Goal: Task Accomplishment & Management: Manage account settings

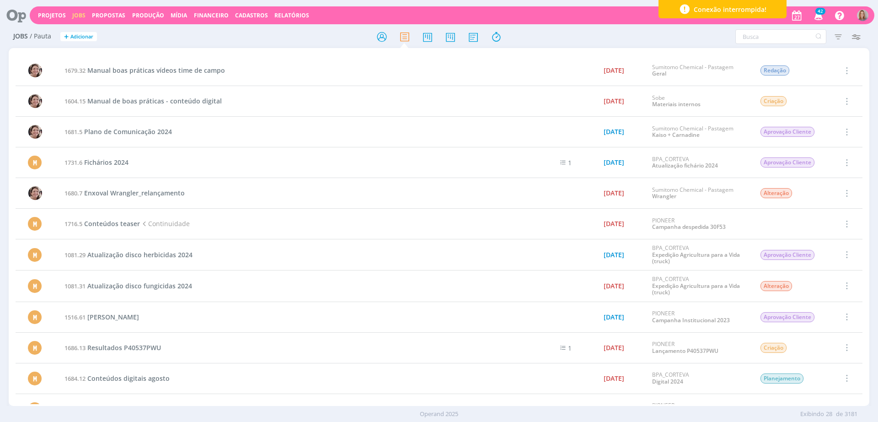
click at [9, 17] on icon at bounding box center [13, 15] width 19 height 18
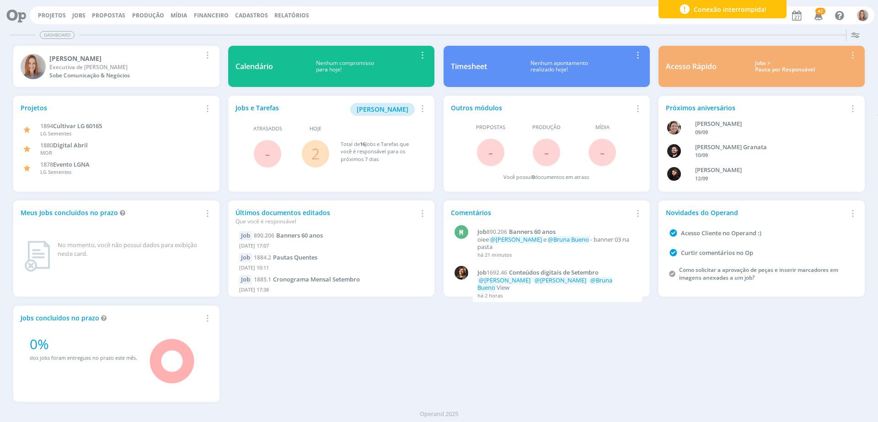
click at [313, 154] on link "2" at bounding box center [315, 154] width 8 height 20
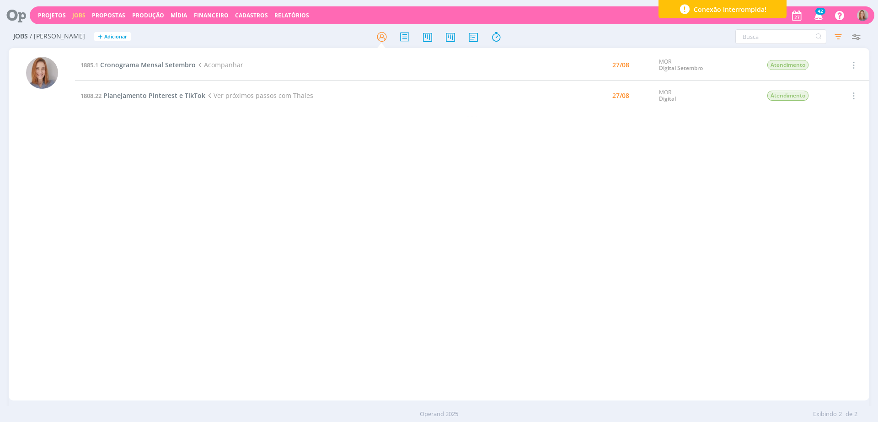
click at [171, 63] on span "Cronograma Mensal Setembro" at bounding box center [148, 64] width 96 height 9
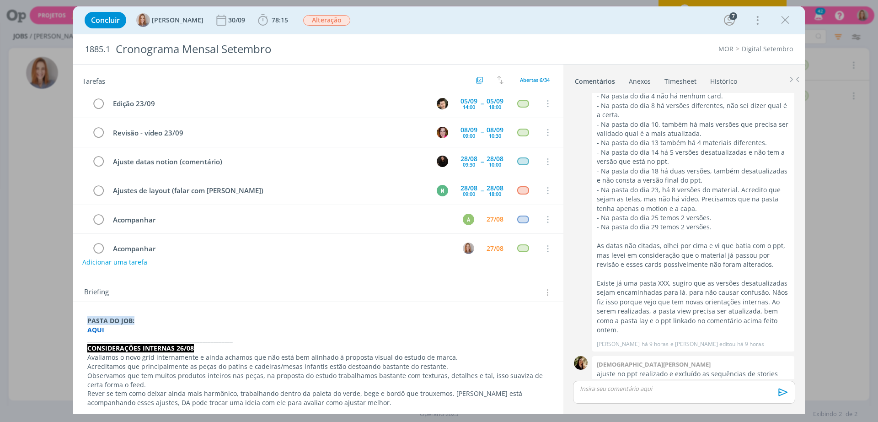
scroll to position [16, 0]
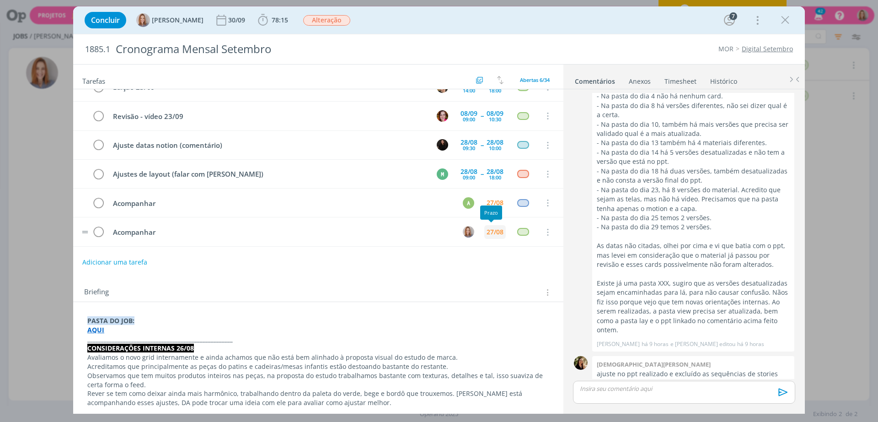
click at [492, 230] on div "27/08" at bounding box center [495, 232] width 17 height 6
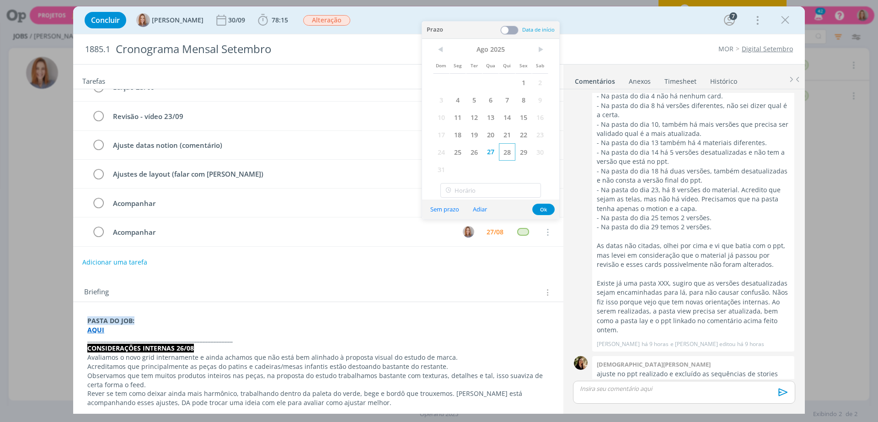
click at [510, 150] on span "28" at bounding box center [507, 151] width 16 height 17
click at [543, 206] on button "Ok" at bounding box center [543, 209] width 22 height 11
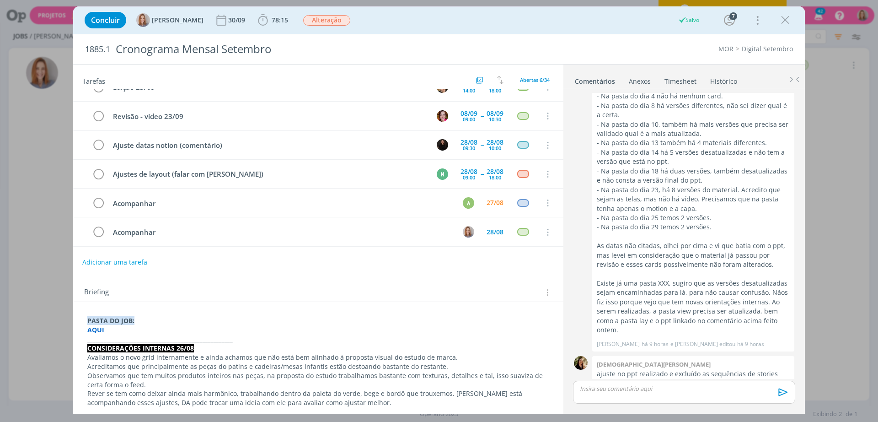
click at [776, 20] on div "Concluir [PERSON_NAME] 30/09 78:15 Iniciar Apontar Data * [DATE] Horas * 00:00 …" at bounding box center [439, 20] width 718 height 22
click at [782, 21] on icon "dialog" at bounding box center [785, 20] width 14 height 14
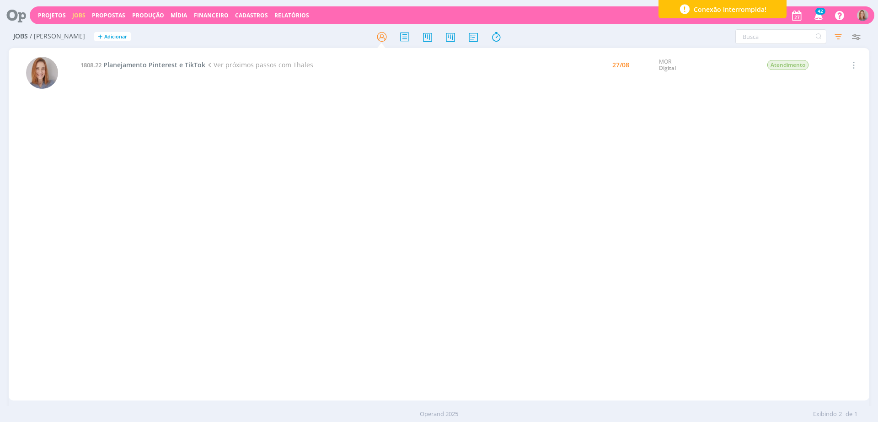
click at [162, 63] on span "Planejamento Pinterest e TikTok" at bounding box center [154, 64] width 102 height 9
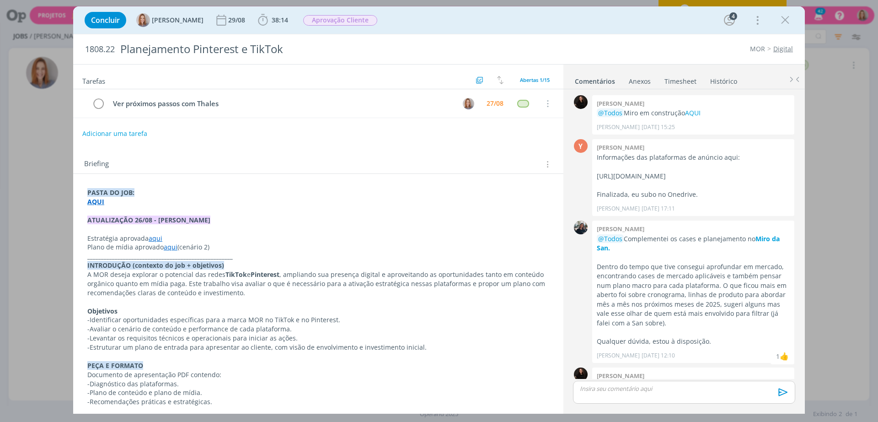
scroll to position [306, 0]
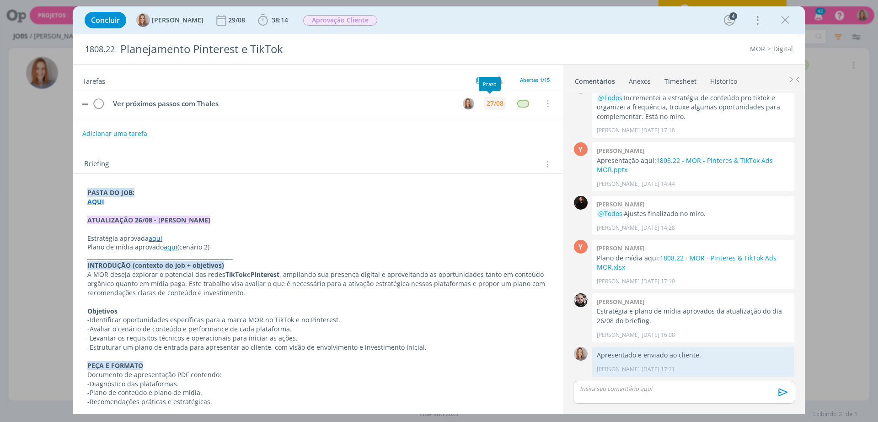
click at [489, 105] on div "27/08" at bounding box center [495, 103] width 17 height 6
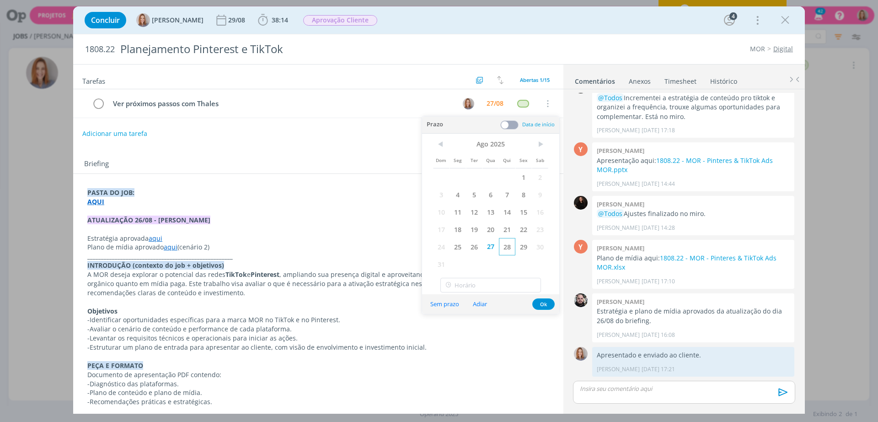
click at [506, 247] on span "28" at bounding box center [507, 246] width 16 height 17
click at [545, 304] on button "Ok" at bounding box center [543, 303] width 22 height 11
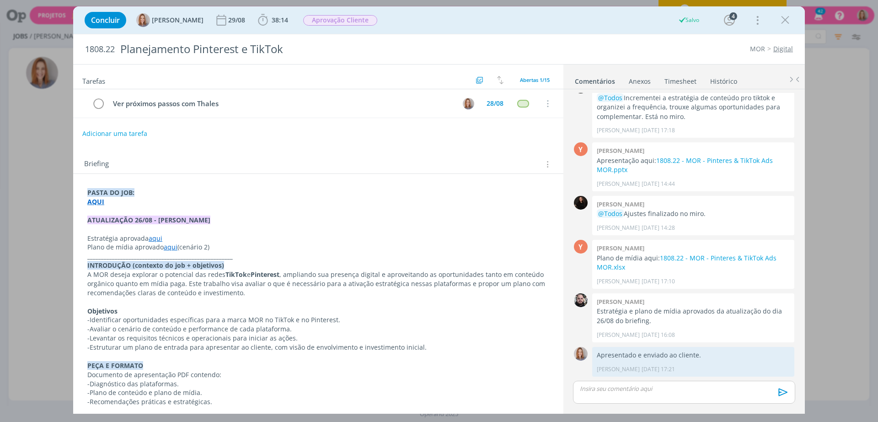
drag, startPoint x: 791, startPoint y: 22, endPoint x: 650, endPoint y: 8, distance: 141.1
click at [792, 22] on icon "dialog" at bounding box center [785, 20] width 14 height 14
